Goal: Obtain resource: Obtain resource

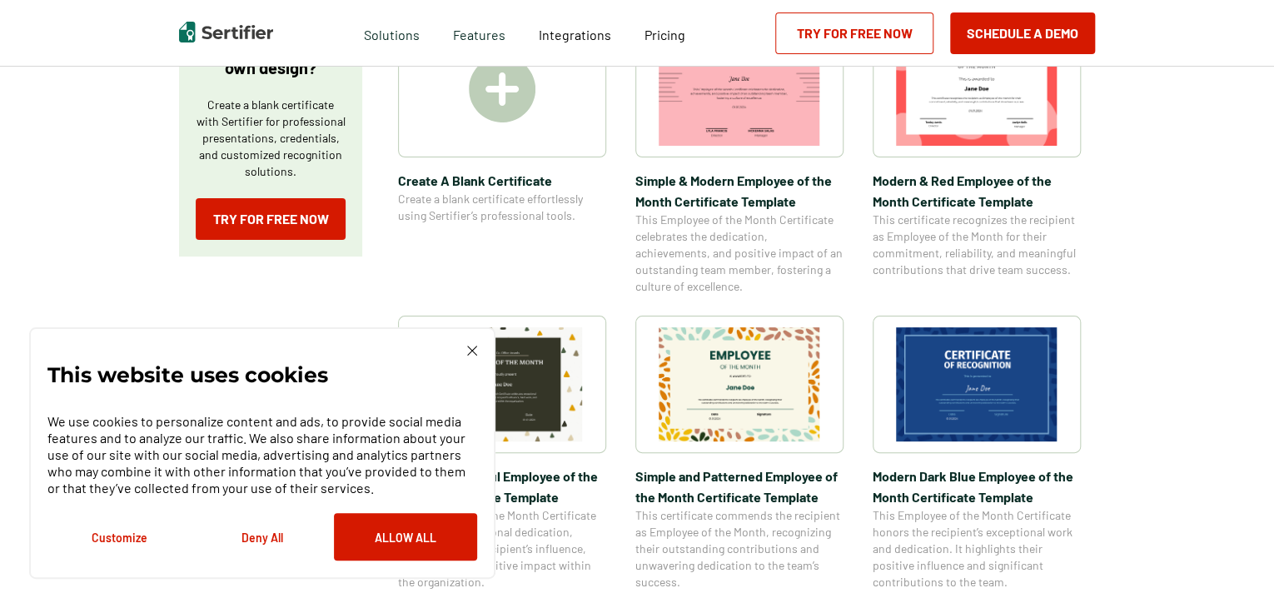
scroll to position [370, 0]
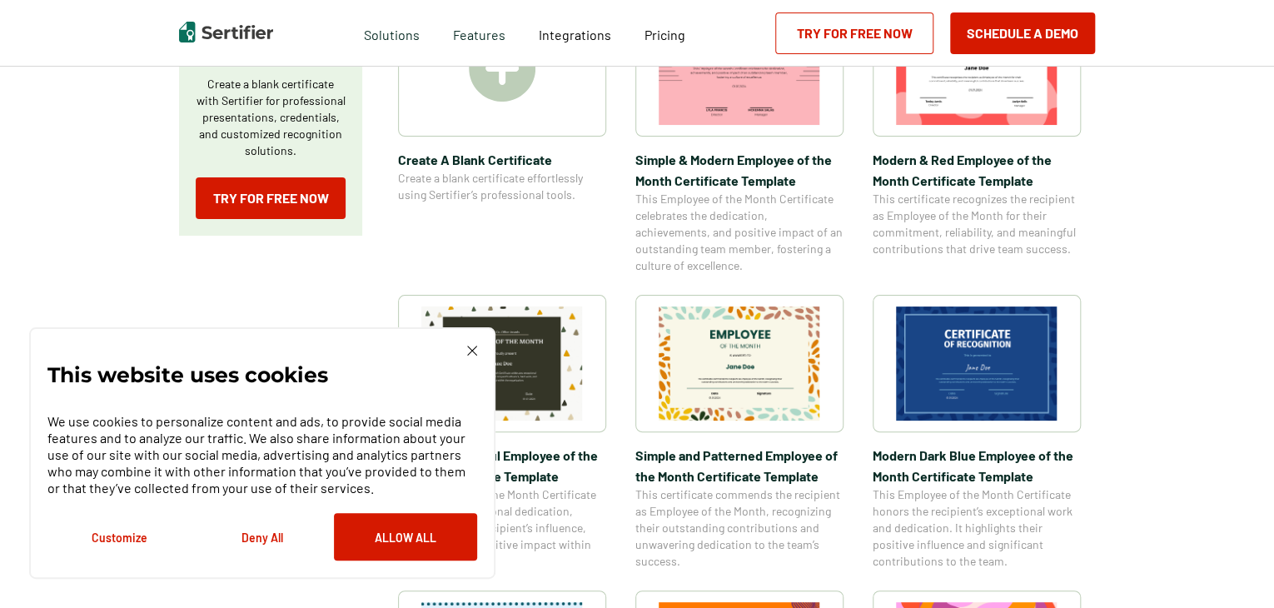
click at [470, 351] on img at bounding box center [472, 351] width 10 height 10
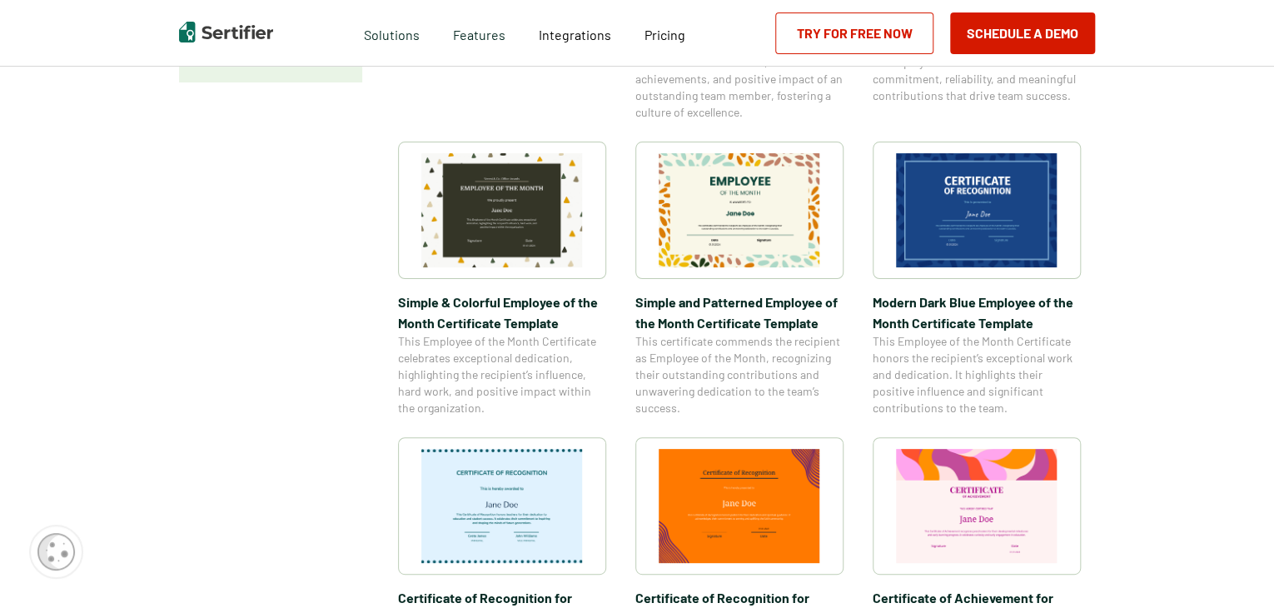
scroll to position [510, 0]
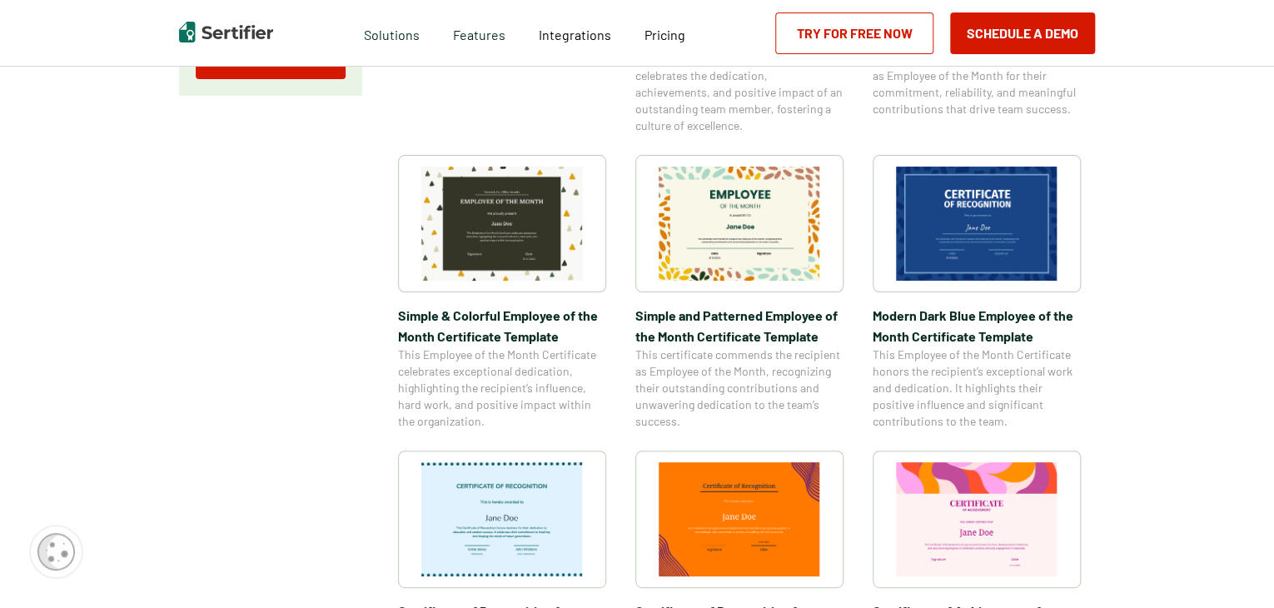
click at [941, 217] on img at bounding box center [977, 224] width 162 height 114
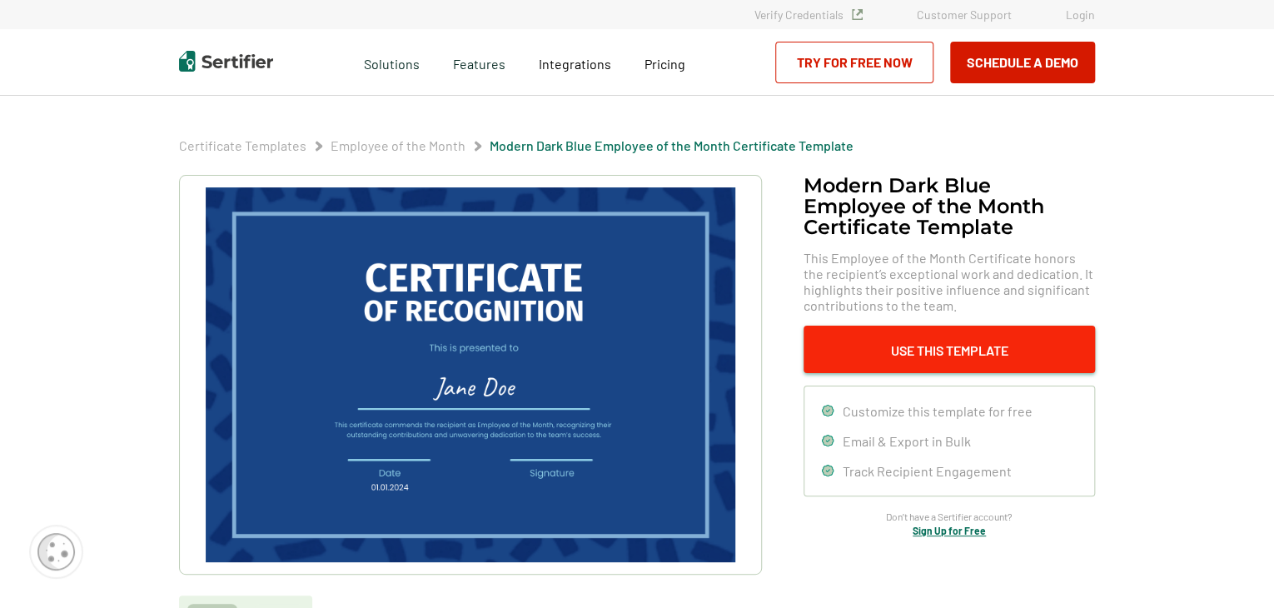
click at [922, 348] on button "Use This Template" at bounding box center [948, 349] width 291 height 47
